Goal: Transaction & Acquisition: Purchase product/service

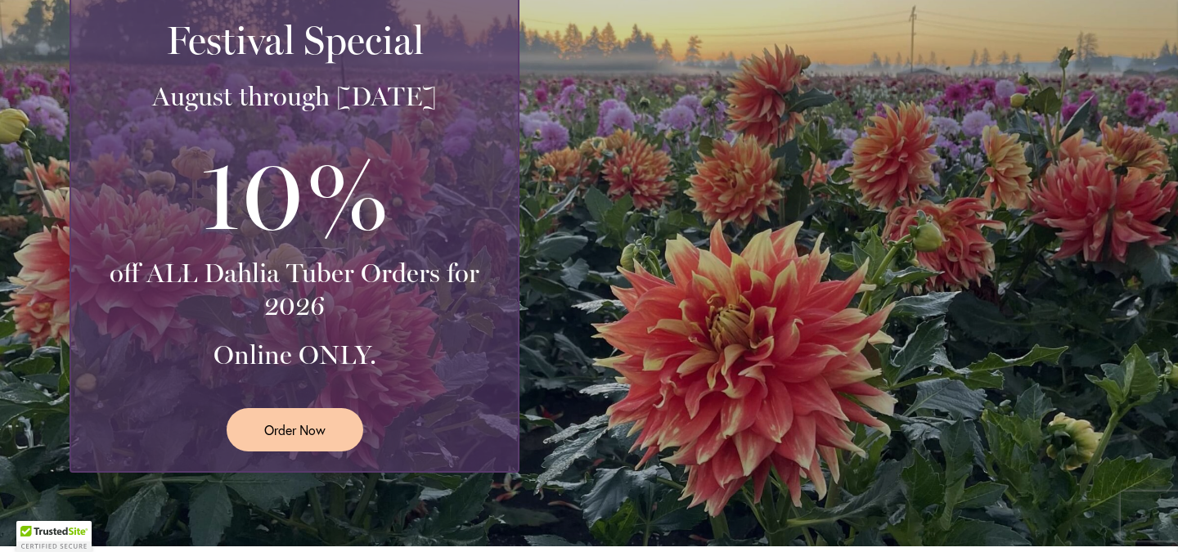
scroll to position [469, 0]
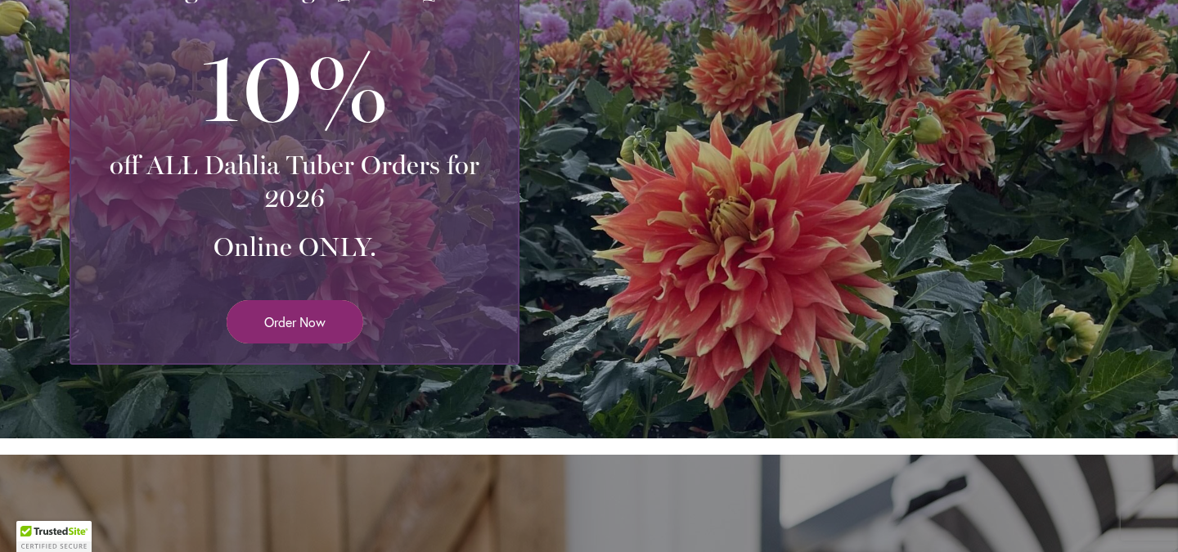
click at [292, 329] on span "Order Now" at bounding box center [294, 321] width 61 height 19
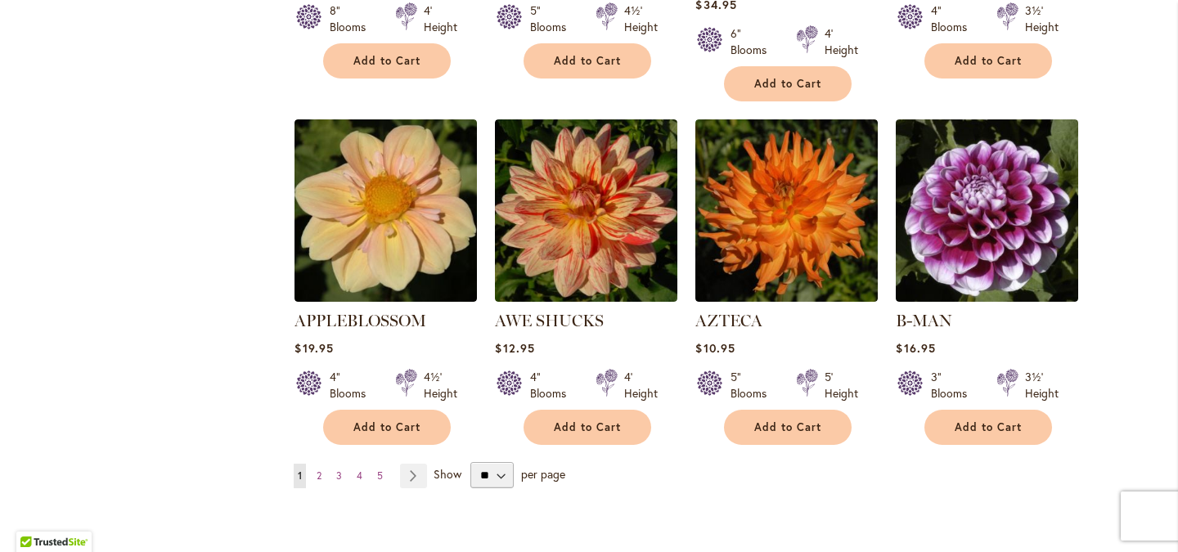
scroll to position [1309, 0]
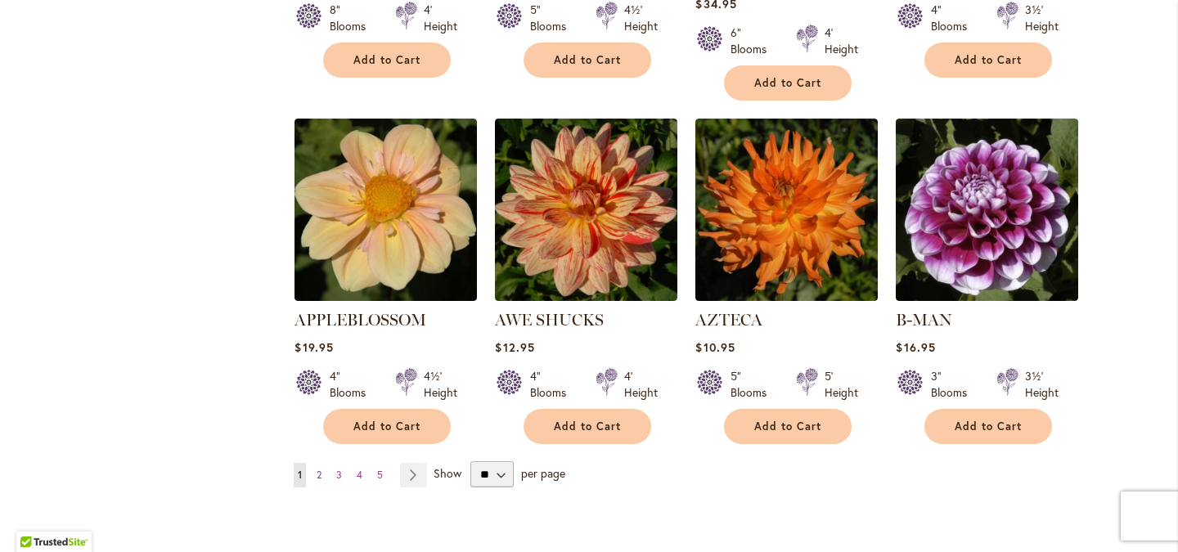
click at [321, 469] on span "2" at bounding box center [319, 475] width 5 height 12
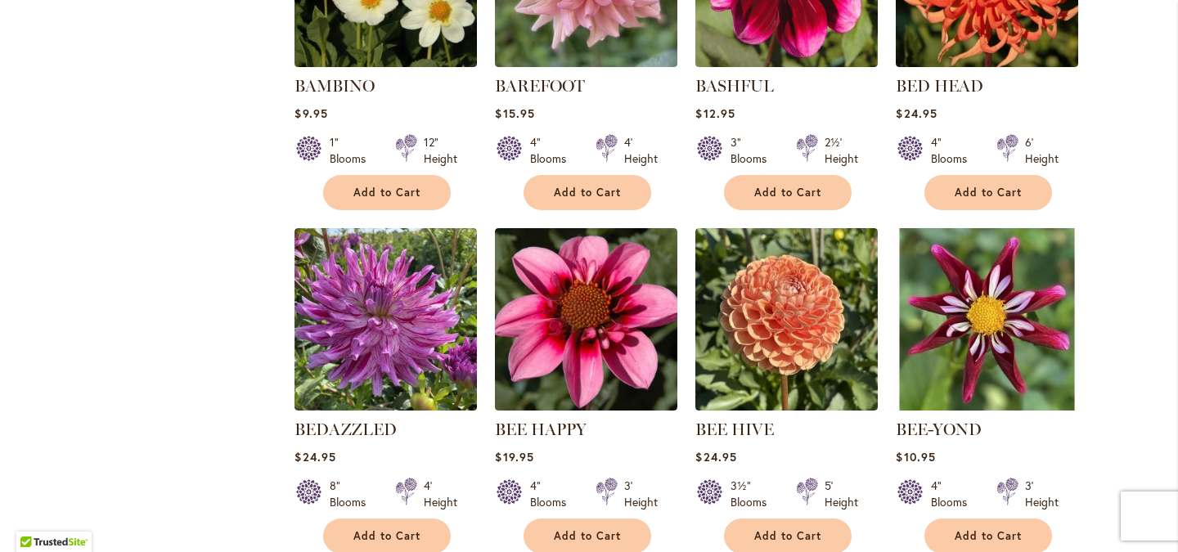
scroll to position [837, 0]
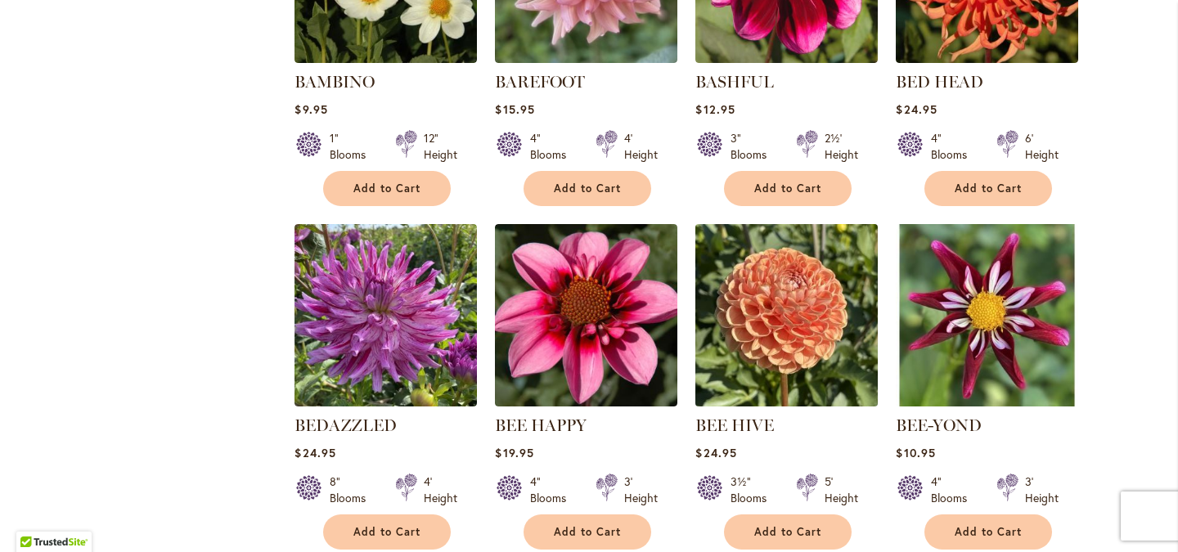
click at [732, 374] on img at bounding box center [786, 314] width 191 height 191
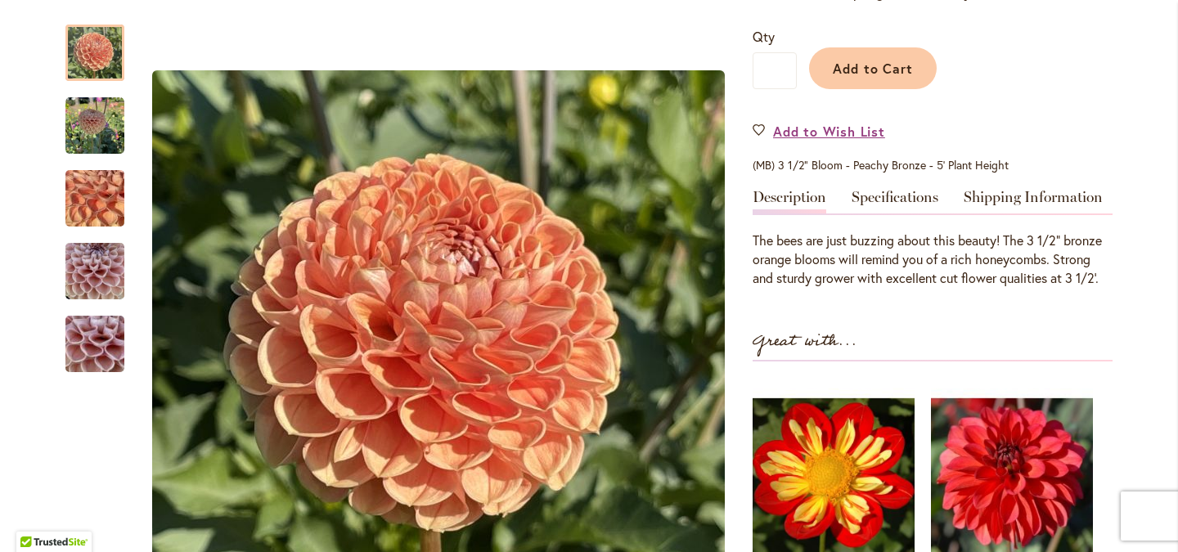
scroll to position [343, 0]
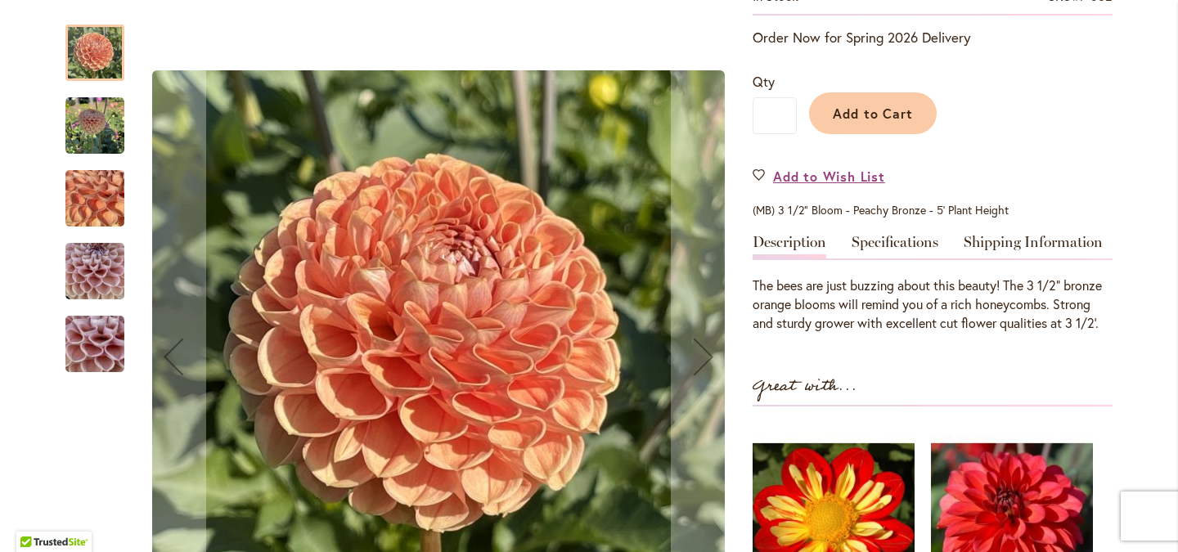
click at [82, 117] on img "BEE HIVE" at bounding box center [94, 126] width 59 height 59
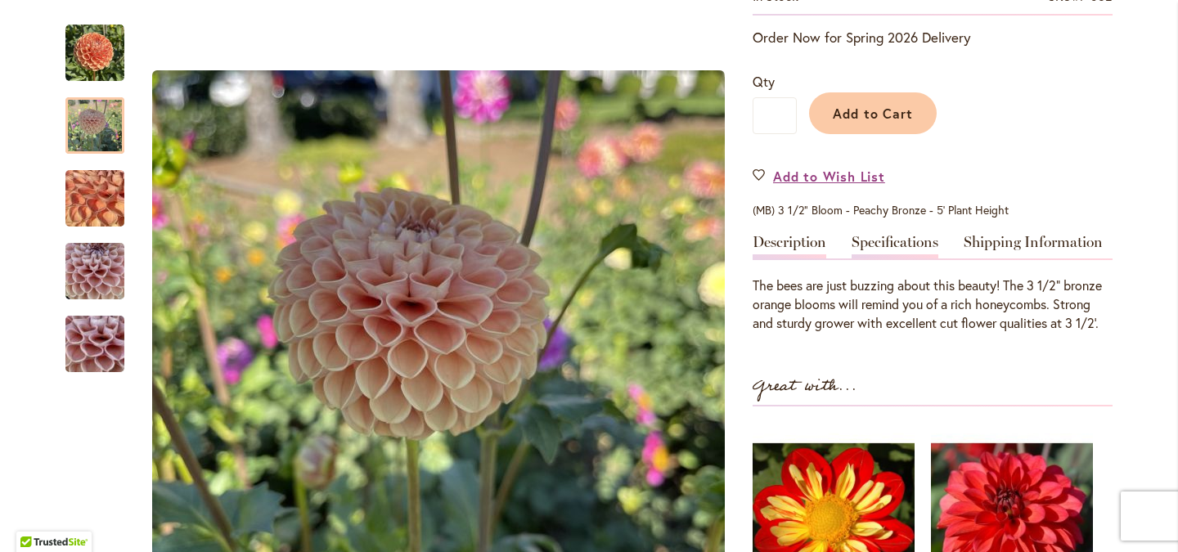
click at [888, 253] on link "Specifications" at bounding box center [894, 247] width 87 height 24
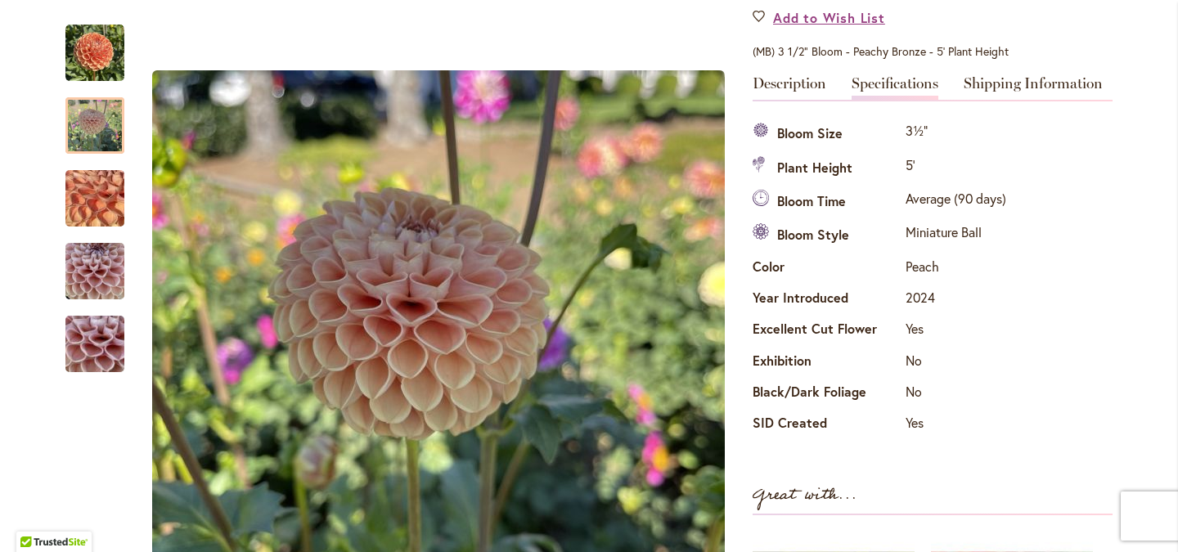
scroll to position [501, 0]
click at [1028, 84] on link "Shipping Information" at bounding box center [1032, 89] width 139 height 24
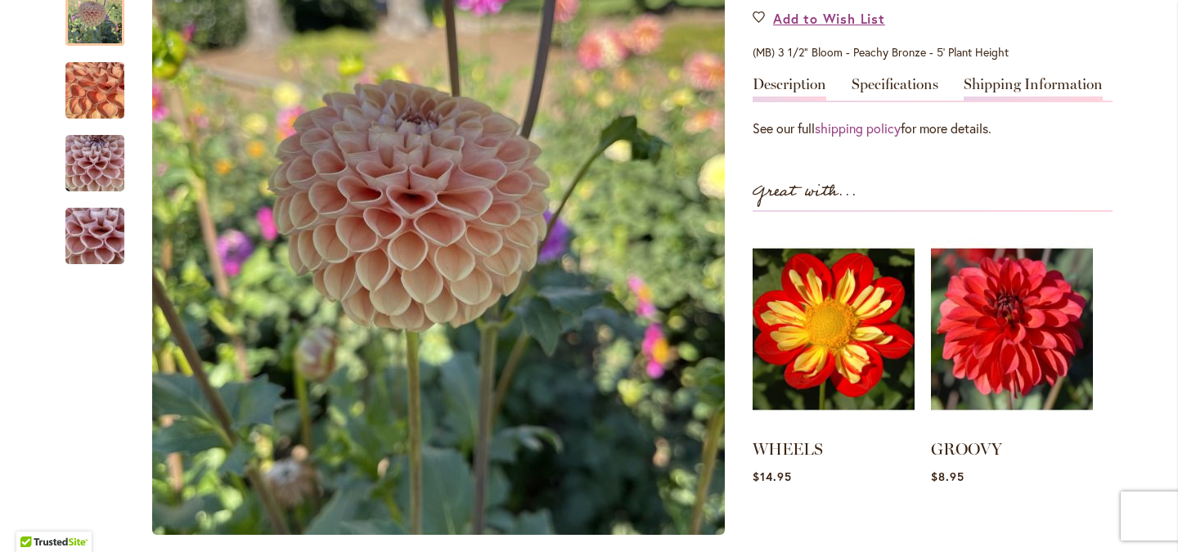
click at [801, 92] on link "Description" at bounding box center [789, 89] width 74 height 24
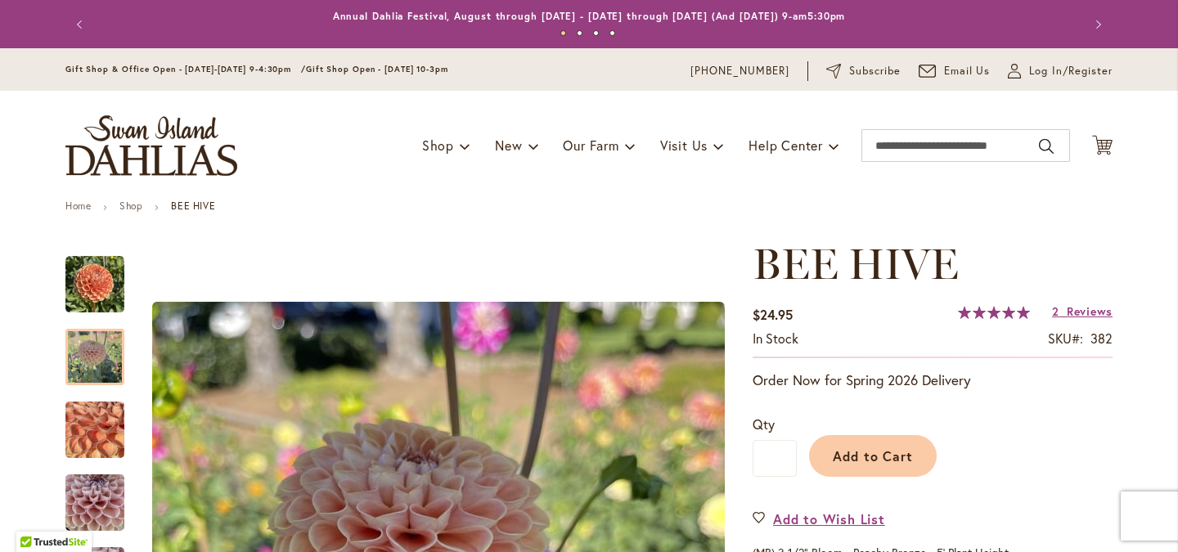
scroll to position [0, 0]
